Goal: Information Seeking & Learning: Learn about a topic

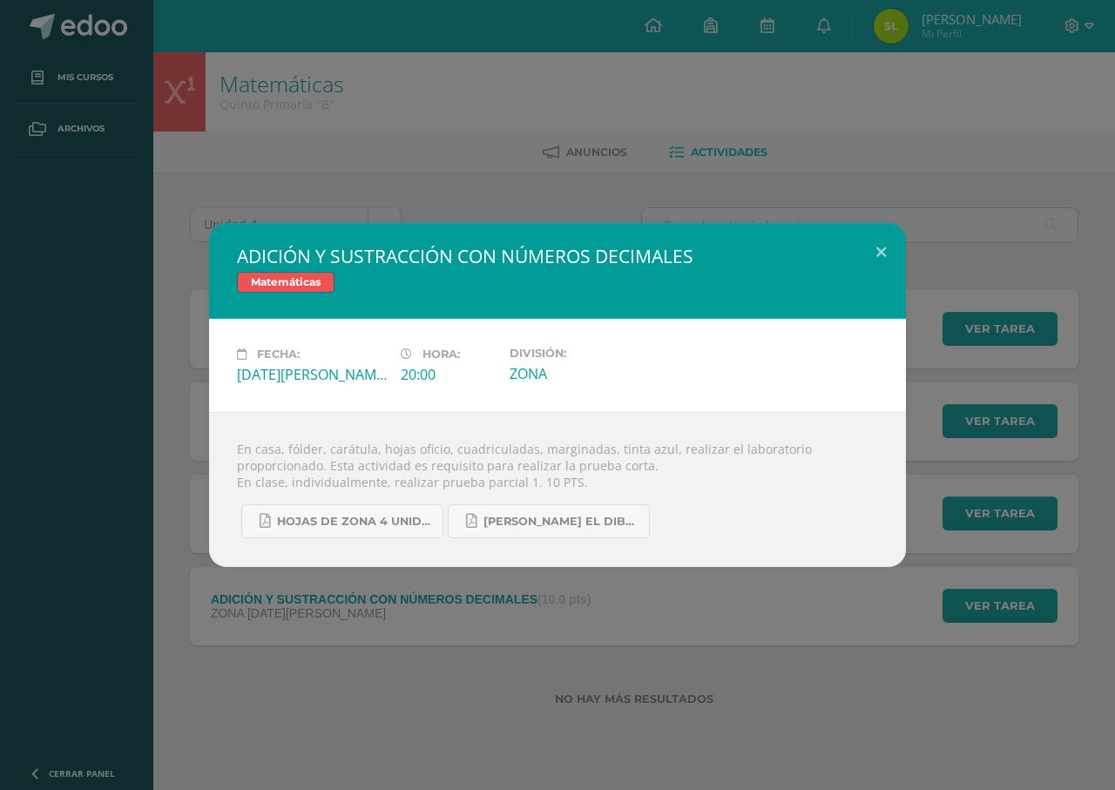
click at [533, 591] on div "ADICIÓN Y SUSTRACCIÓN CON NÚMEROS DECIMALES Matemáticas Fecha: [DATE][PERSON_NA…" at bounding box center [557, 395] width 1115 height 790
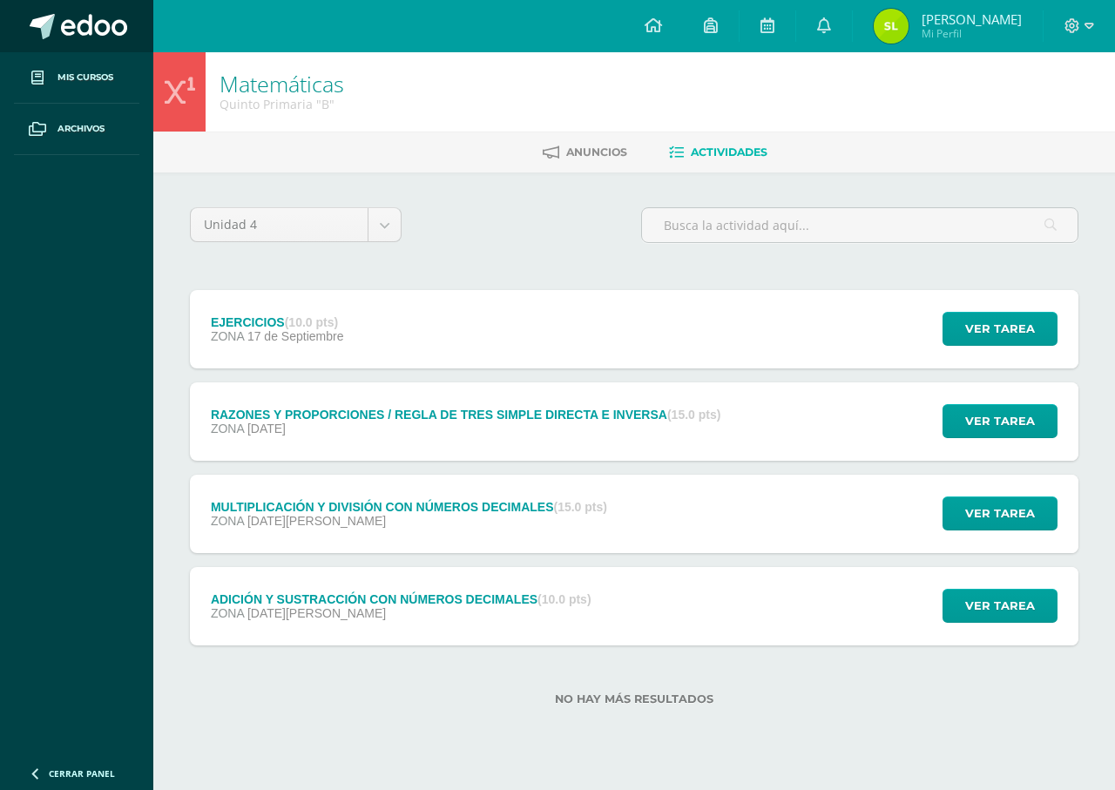
click at [67, 25] on span at bounding box center [94, 27] width 66 height 26
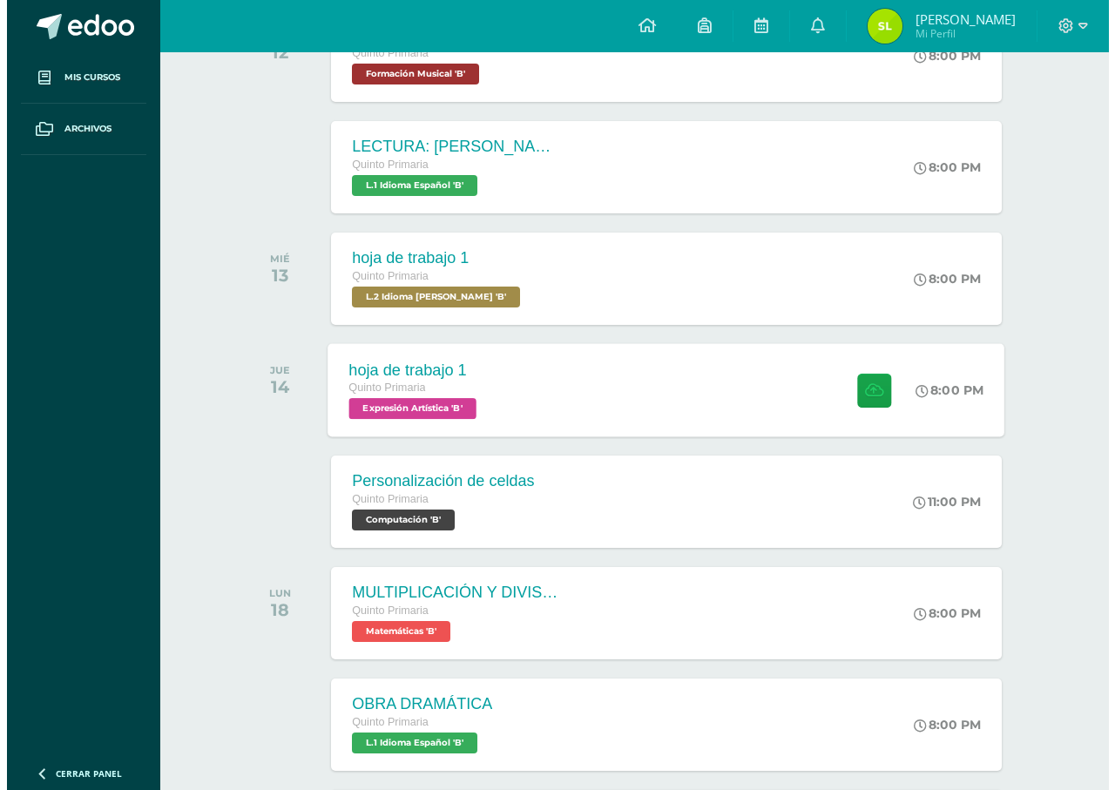
scroll to position [349, 0]
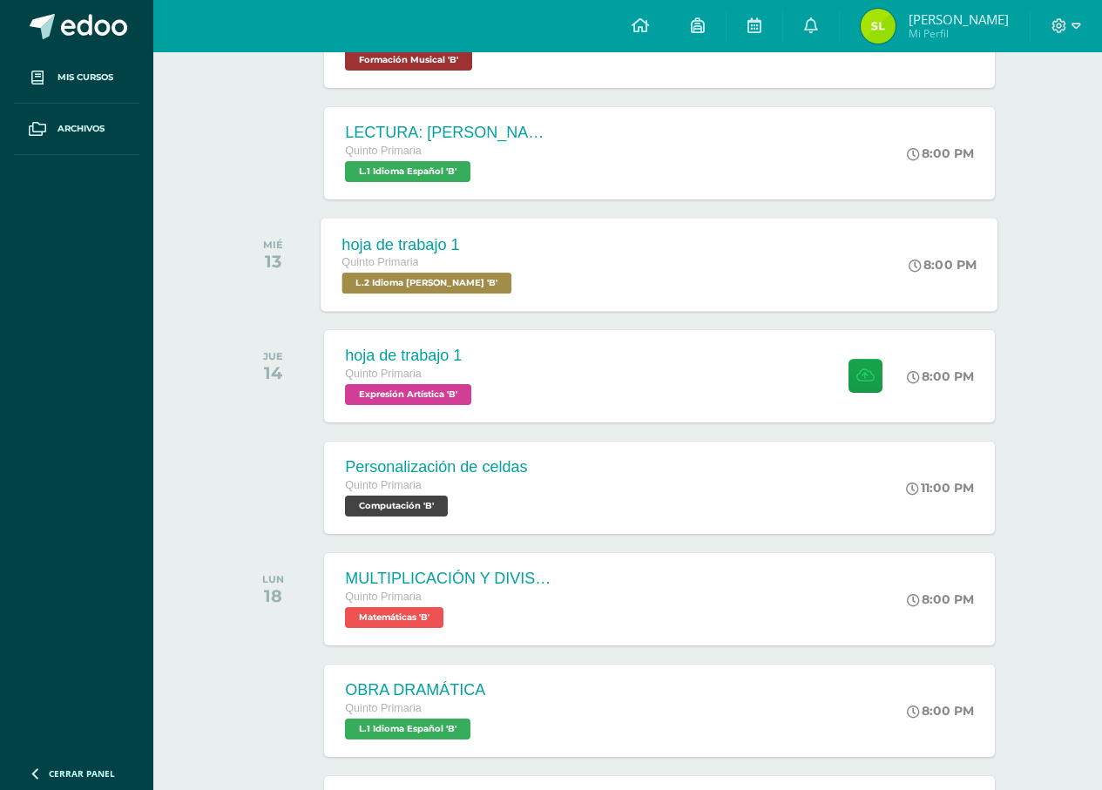
click at [493, 293] on span "L.2 Idioma Maya Kaqchikel 'B'" at bounding box center [427, 283] width 170 height 21
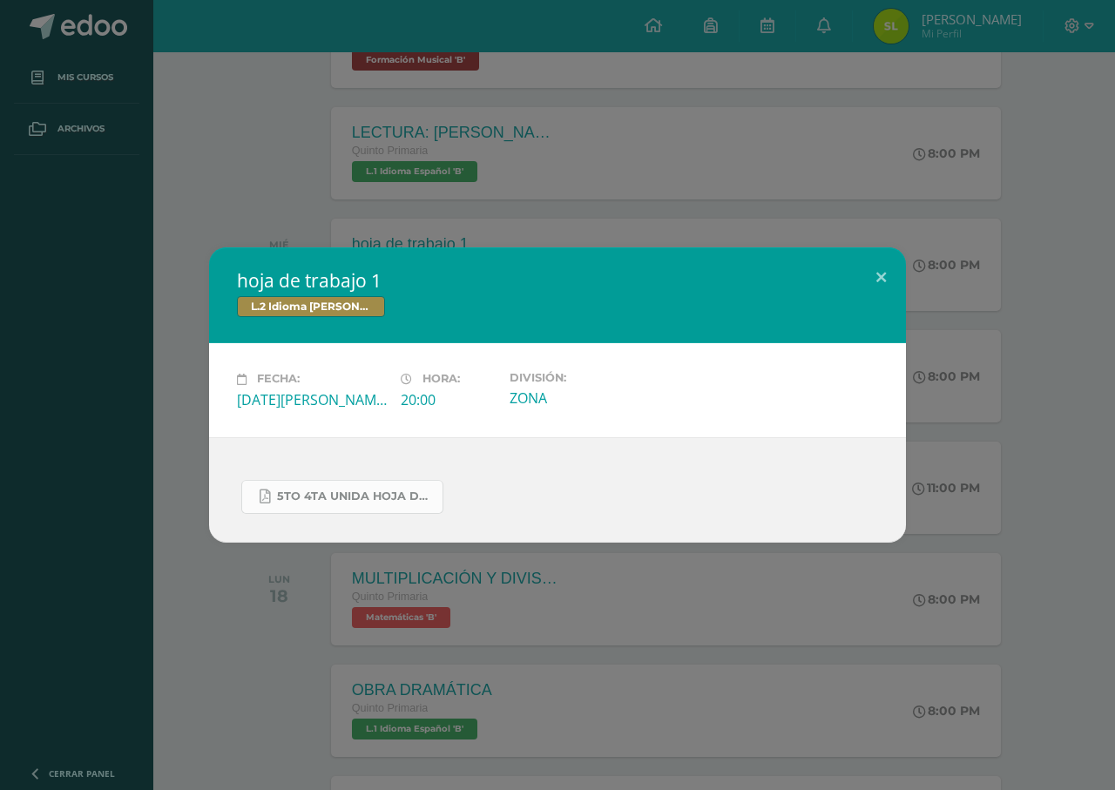
click at [392, 488] on link "5to 4ta unida hoja de trabajo kaqchikel.pdf" at bounding box center [342, 497] width 202 height 34
